Goal: Task Accomplishment & Management: Manage account settings

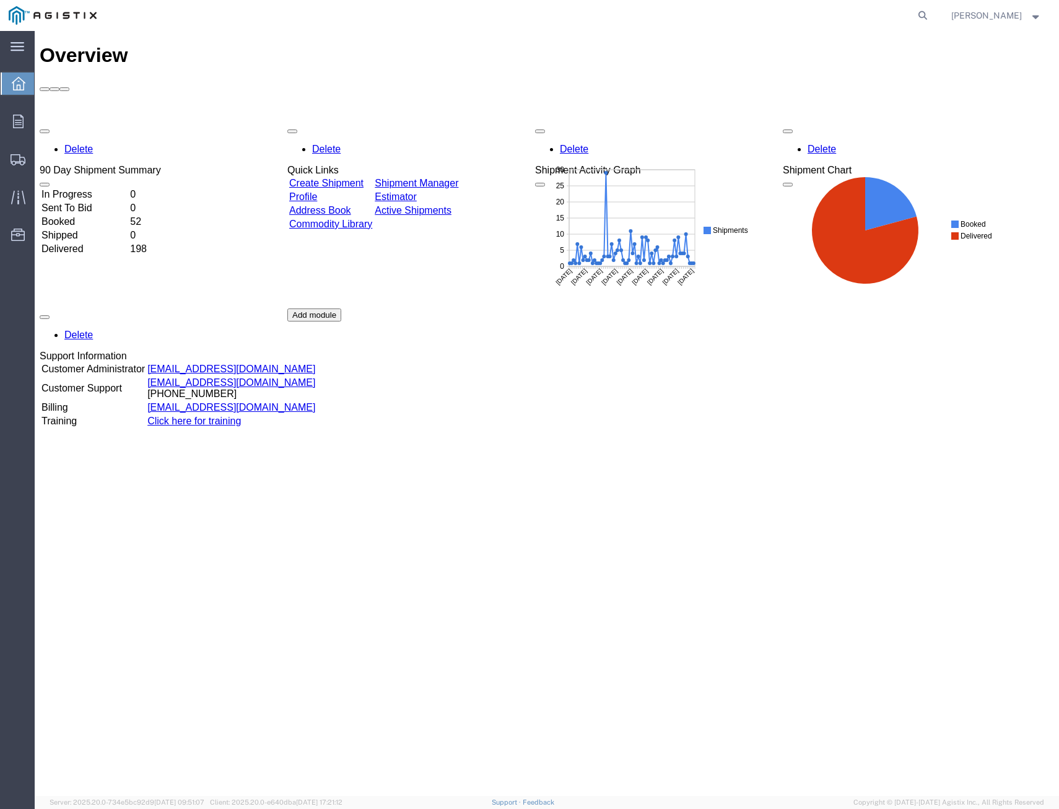
click at [591, 731] on div "Overview Delete 90 Day Shipment Summary In Progress 0 Sent To Bid 0 Booked 52 S…" at bounding box center [547, 426] width 1014 height 765
click at [819, 528] on div "Overview Delete 90 Day Shipment Summary In Progress 0 Sent To Bid 0 Booked 52 S…" at bounding box center [547, 426] width 1014 height 765
click at [819, 15] on icon at bounding box center [922, 15] width 17 height 17
click at [787, 18] on input "search" at bounding box center [726, 16] width 377 height 30
type input "413692"
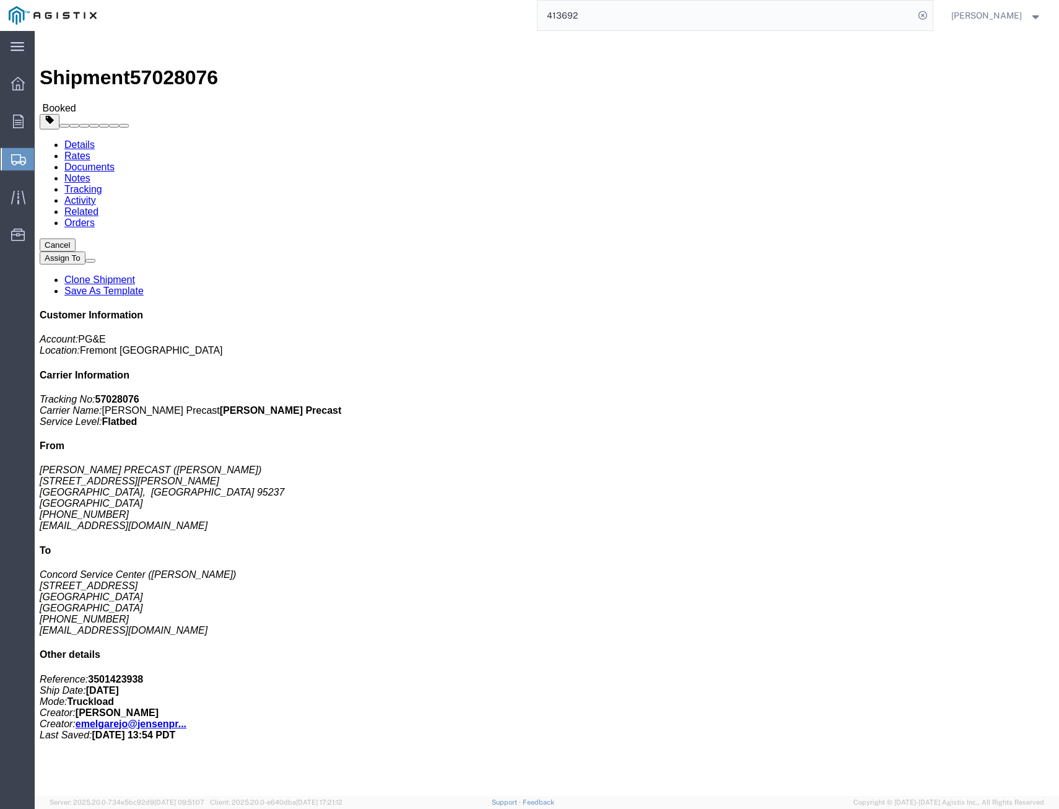
click link "Tracking"
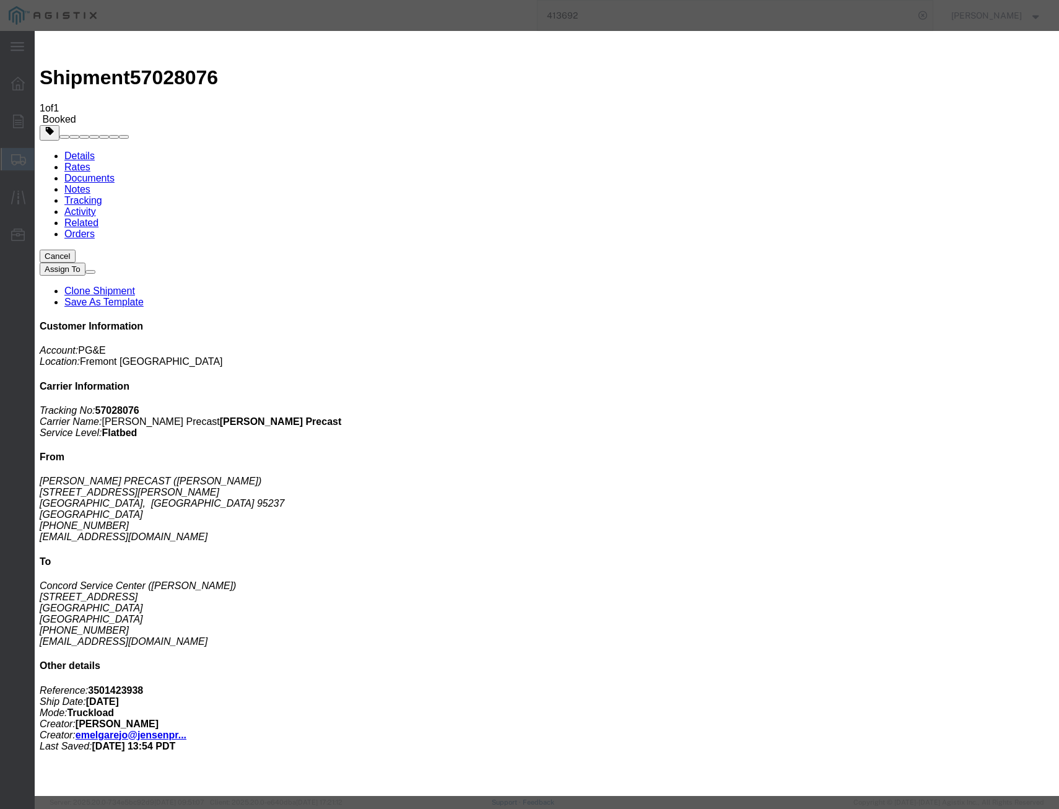
type input "[DATE]"
select select "DELIVRED"
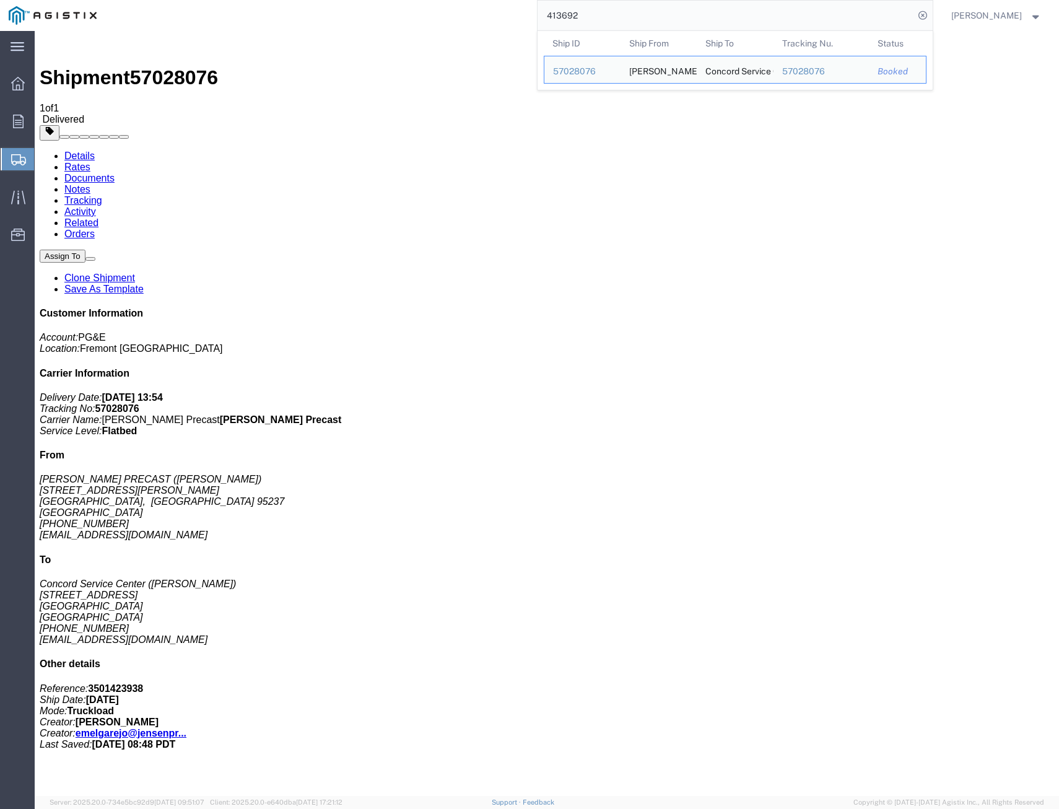
drag, startPoint x: 659, startPoint y: 7, endPoint x: 284, endPoint y: -14, distance: 375.9
click at [284, 0] on html "main_menu Created with Sketch. Collapse Menu Overview Orders Shipments Shipment…" at bounding box center [529, 404] width 1059 height 809
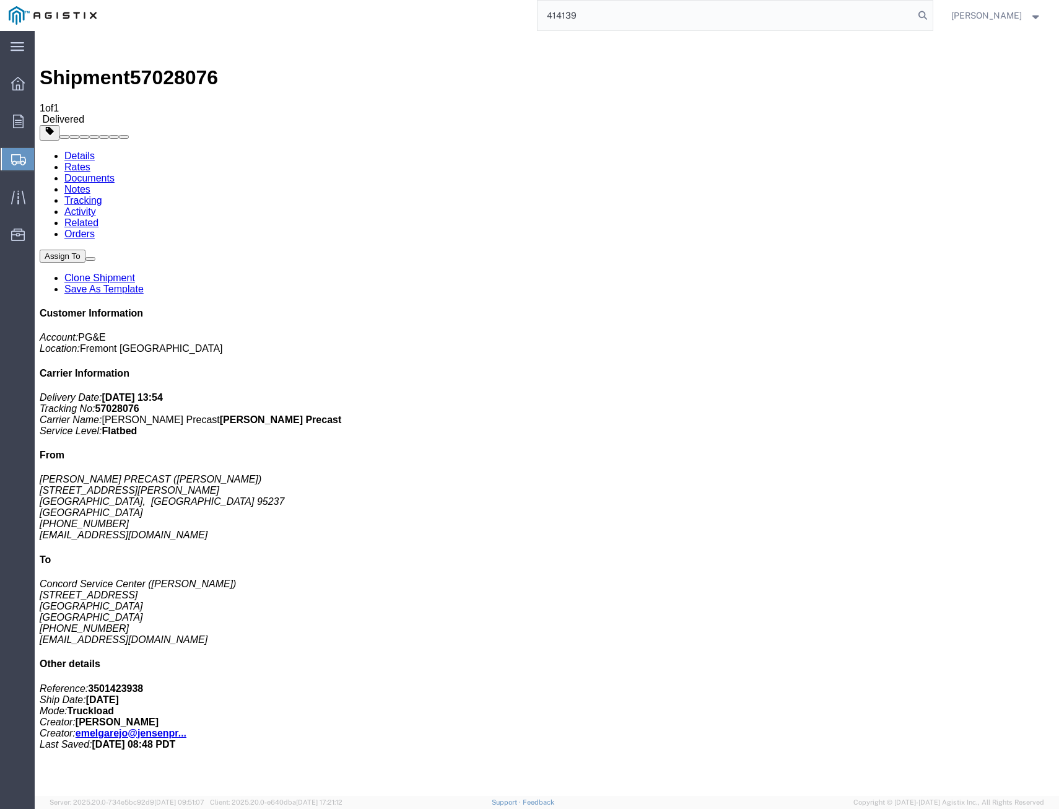
type input "414139"
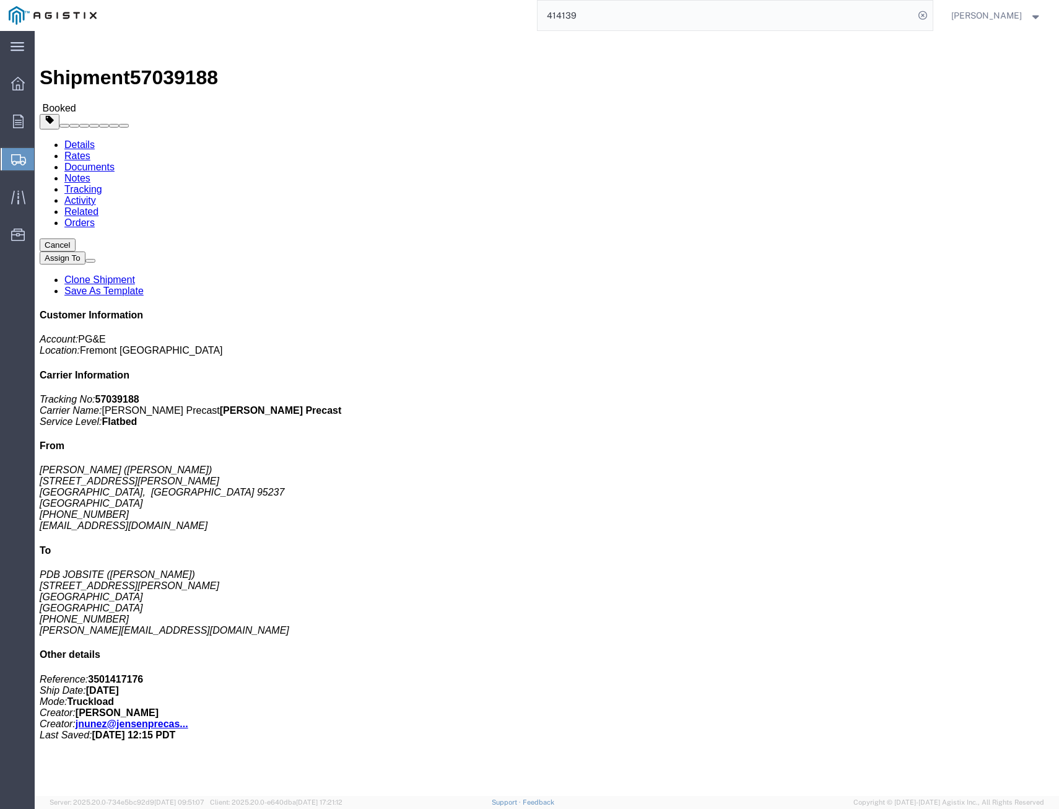
click link "Tracking"
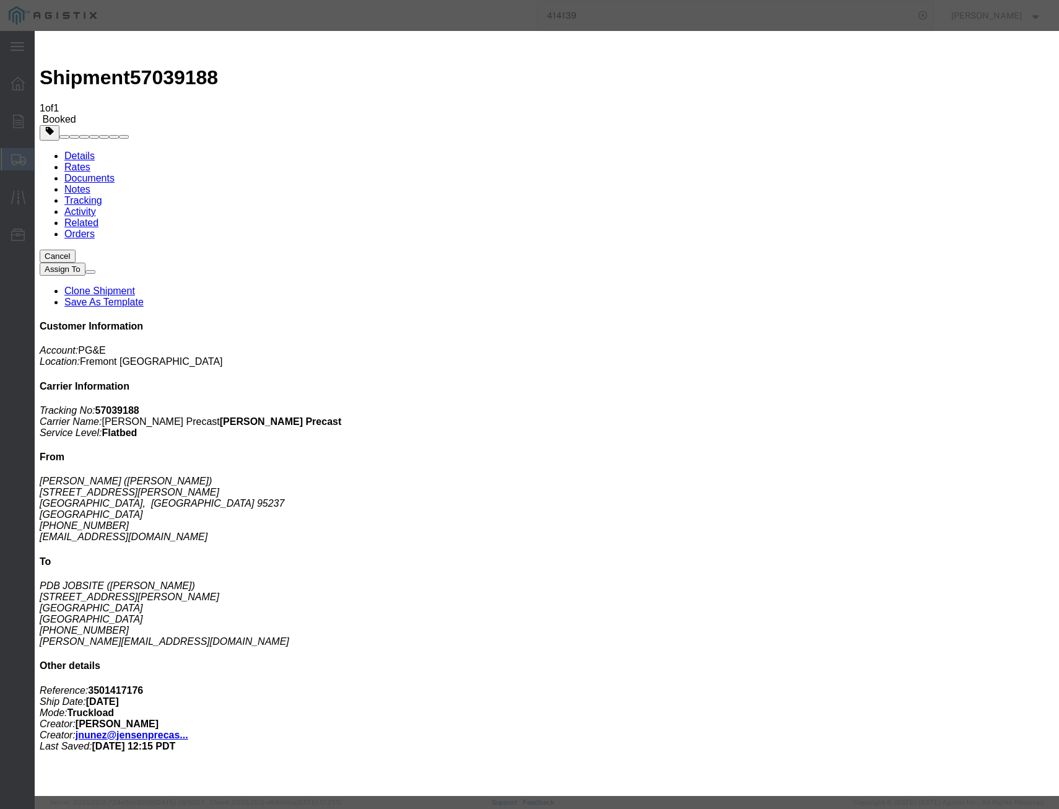
type input "[DATE]"
select select "DELIVRED"
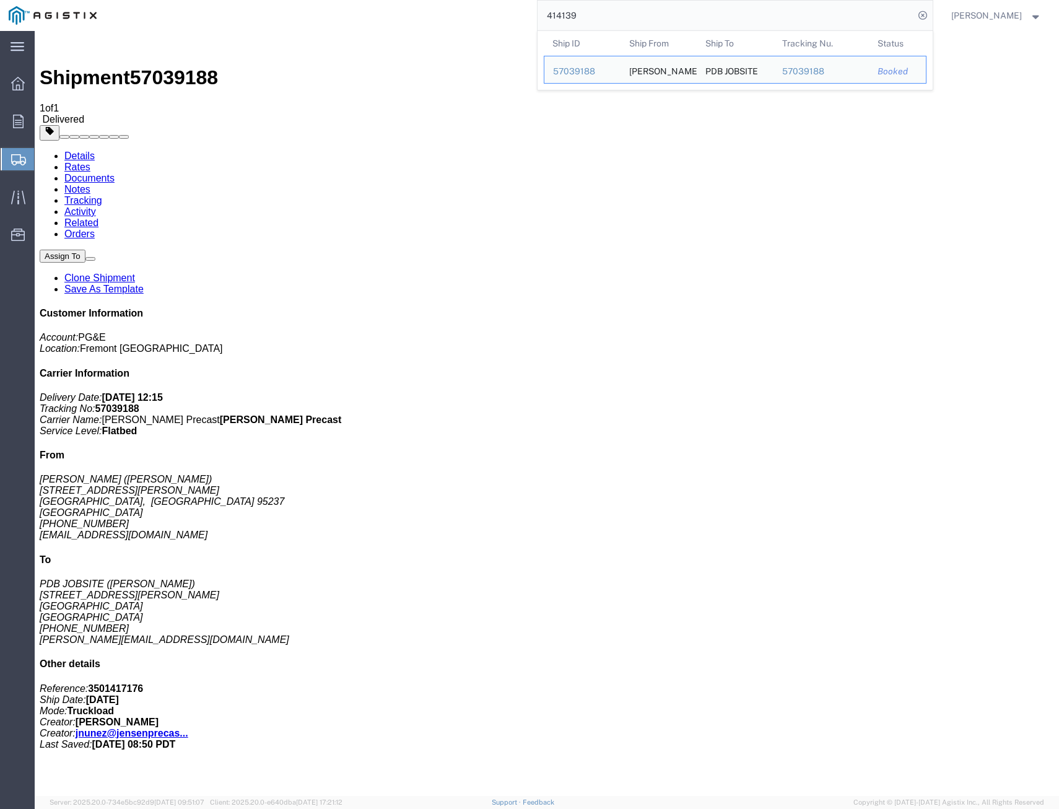
click at [638, 20] on input "414139" at bounding box center [726, 16] width 377 height 30
drag, startPoint x: 598, startPoint y: 4, endPoint x: 462, endPoint y: 4, distance: 136.2
click at [473, 3] on div "414139 Ship ID Ship From Ship To Tracking Nu. Status Ship ID 57039188 Ship From…" at bounding box center [518, 15] width 827 height 31
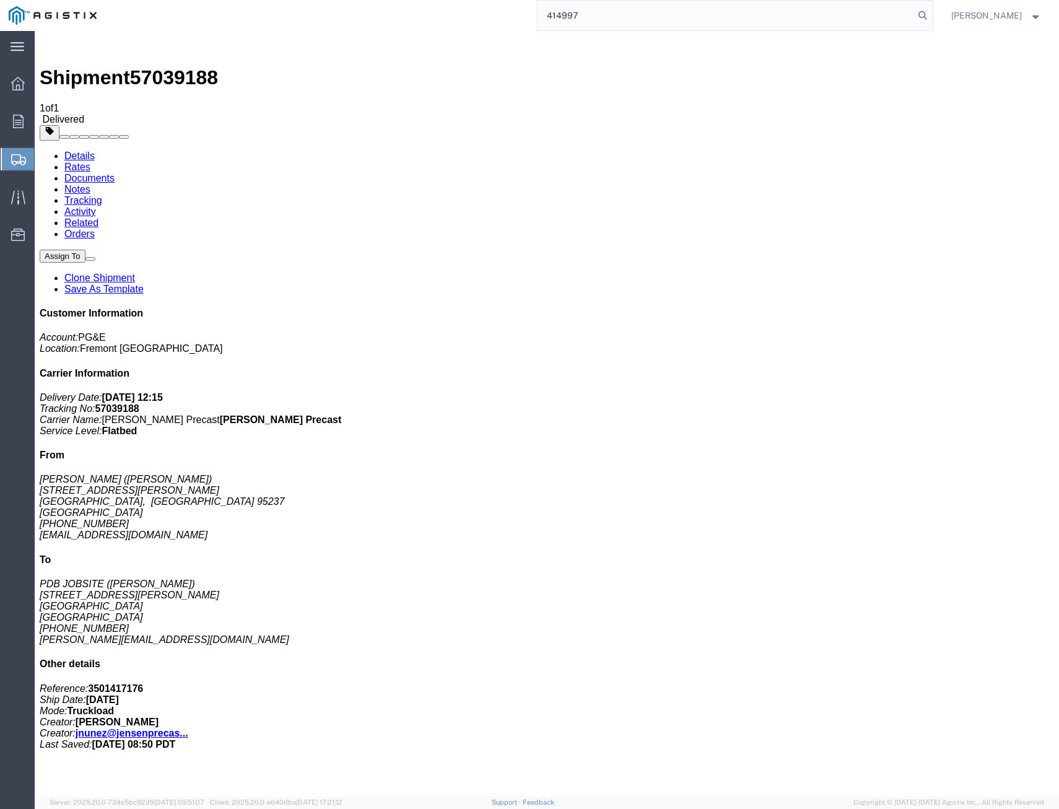
type input "414997"
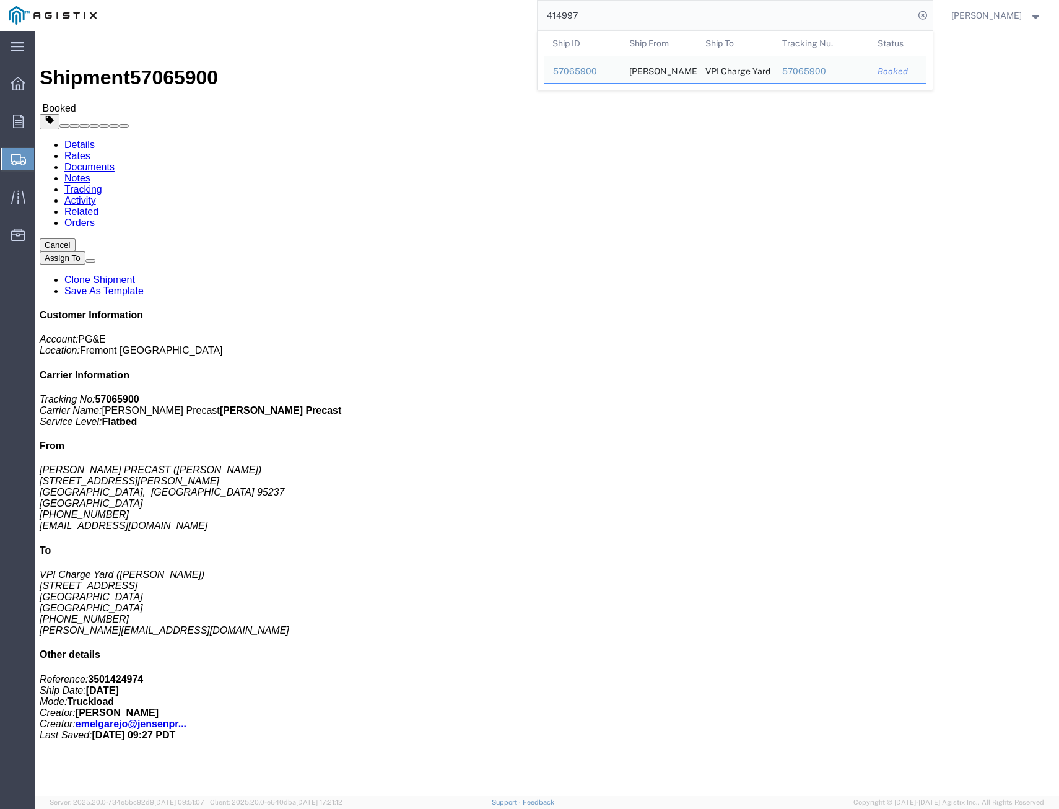
click link "Tracking"
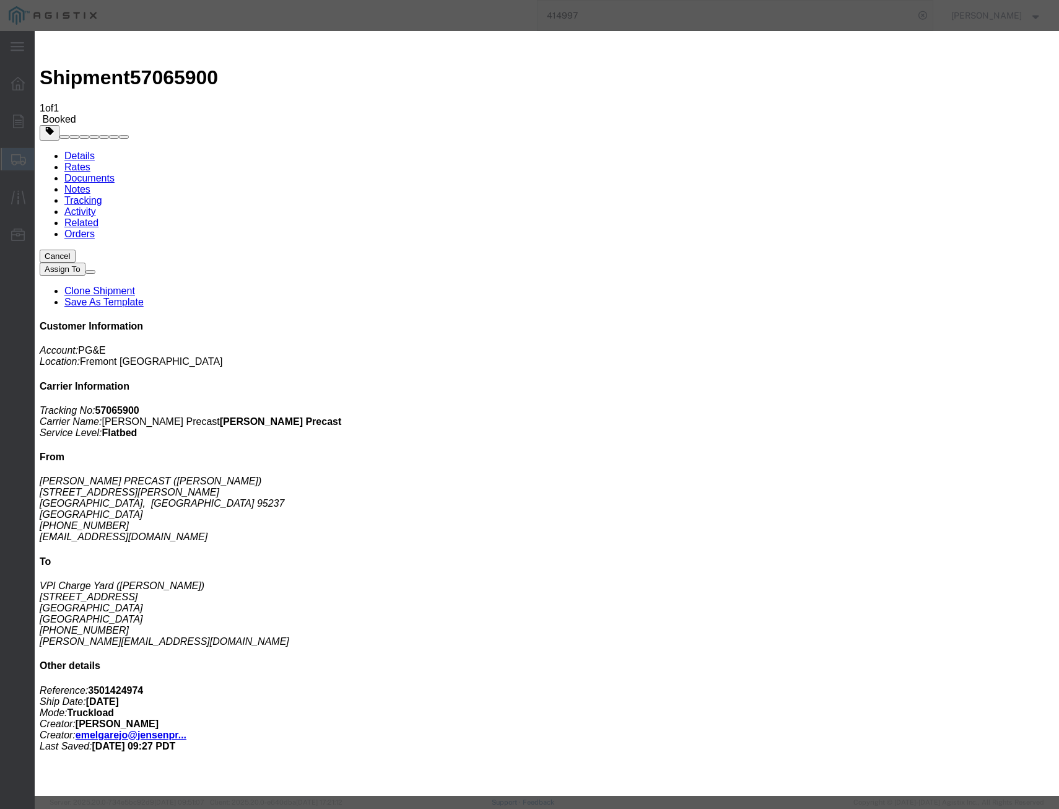
drag, startPoint x: 352, startPoint y: 172, endPoint x: 352, endPoint y: 179, distance: 6.8
select select "DELIVRED"
